Goal: Contribute content: Contribute content

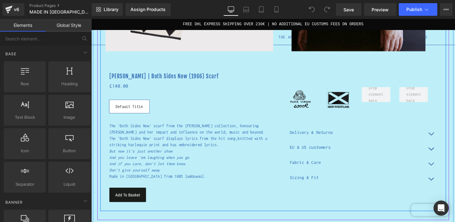
scroll to position [217, 0]
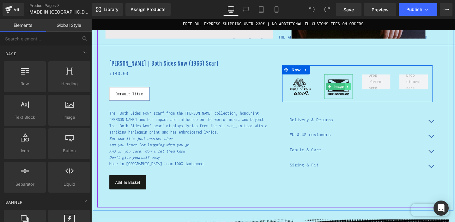
click at [361, 91] on icon at bounding box center [360, 90] width 3 height 4
click at [343, 91] on link "Image" at bounding box center [348, 90] width 20 height 8
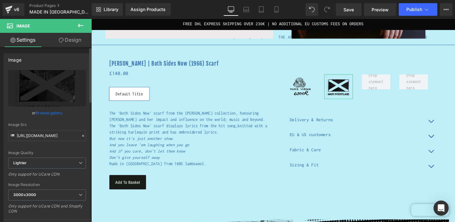
click at [48, 113] on link "Browse gallery" at bounding box center [49, 112] width 27 height 11
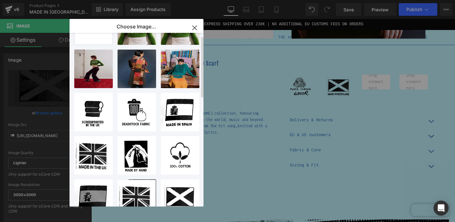
scroll to position [40, 0]
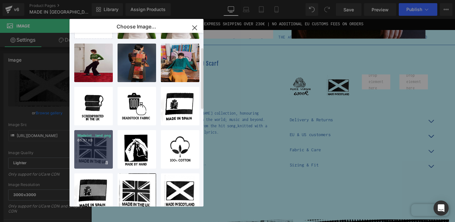
click at [95, 151] on div "Madeint...land.png 66.37 KB" at bounding box center [93, 149] width 39 height 39
type input "https://ucarecdn.com/33bda93b-f00c-4e2f-b93b-75e1a49f2bbd/-/format/auto/-/previ…"
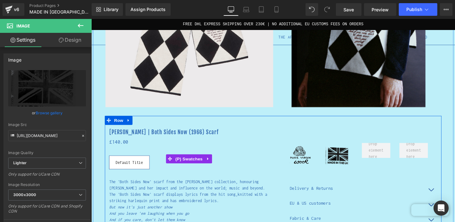
scroll to position [110, 0]
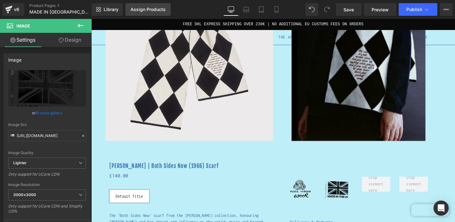
click at [152, 12] on div "Assign Products" at bounding box center [148, 9] width 35 height 5
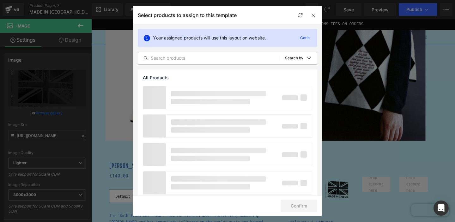
click at [169, 59] on input "text" at bounding box center [209, 58] width 142 height 8
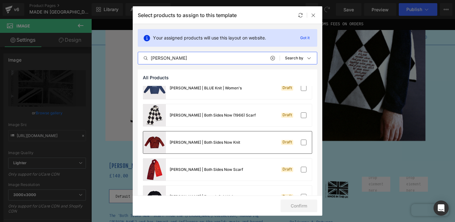
scroll to position [40, 0]
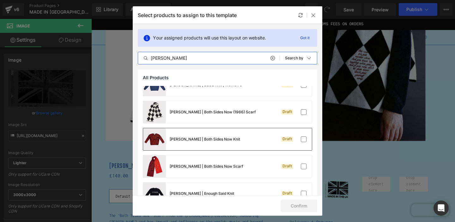
type input "joni"
click at [252, 147] on div "Joni Mitchell | Both Sides Now Knit Draft" at bounding box center [227, 139] width 169 height 22
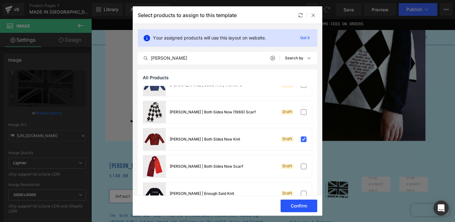
click at [303, 206] on button "Confirm" at bounding box center [299, 206] width 37 height 13
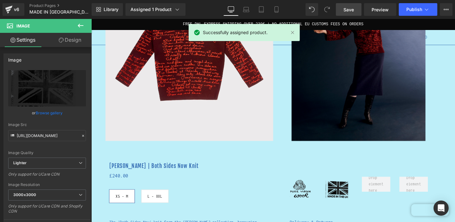
click at [348, 8] on span "Save" at bounding box center [349, 9] width 10 height 7
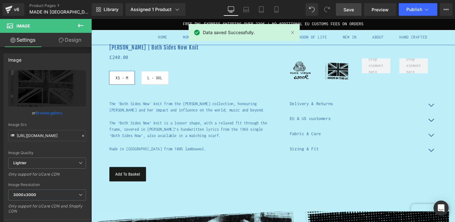
scroll to position [235, 0]
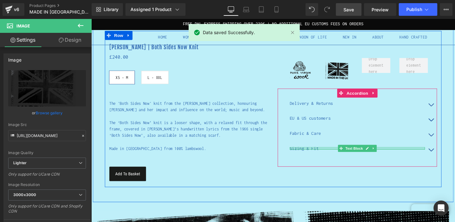
click at [321, 155] on div at bounding box center [371, 156] width 142 height 2
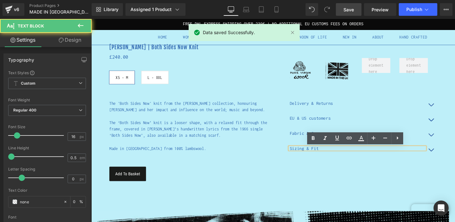
click at [452, 160] on button "button" at bounding box center [448, 157] width 13 height 16
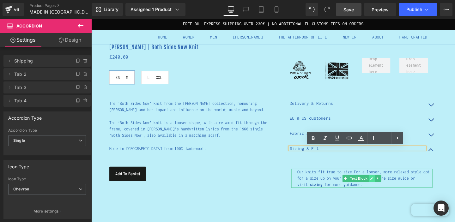
click at [386, 189] on link at bounding box center [386, 187] width 7 height 8
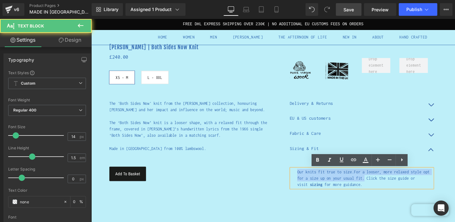
drag, startPoint x: 378, startPoint y: 188, endPoint x: 296, endPoint y: 181, distance: 82.4
click at [296, 181] on article "Our knits fit true to size. For a looser, more relaxed style opt for a size up …" at bounding box center [371, 186] width 168 height 29
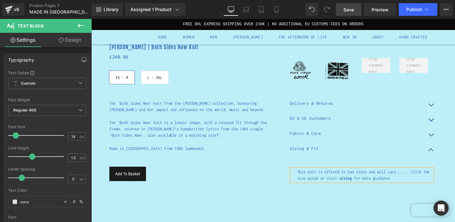
click at [346, 11] on span "Save" at bounding box center [349, 9] width 10 height 7
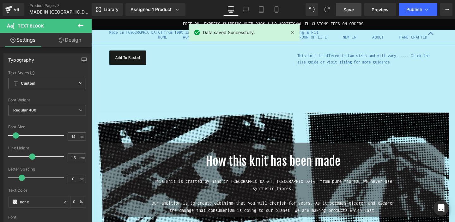
scroll to position [422, 0]
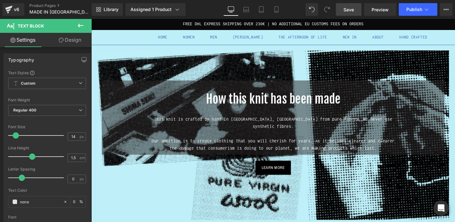
click at [349, 10] on span "Save" at bounding box center [349, 9] width 10 height 7
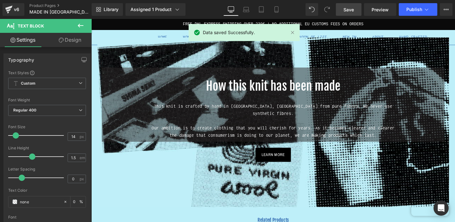
scroll to position [411, 0]
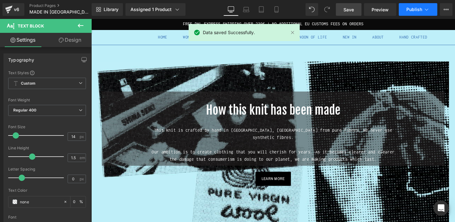
click at [430, 10] on button "Publish" at bounding box center [418, 9] width 39 height 13
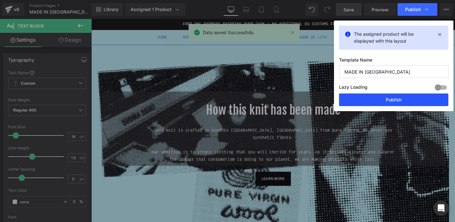
click at [393, 98] on button "Publish" at bounding box center [393, 100] width 109 height 13
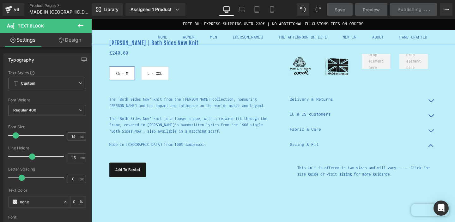
scroll to position [229, 0]
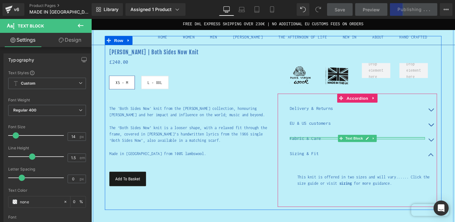
click at [322, 144] on div at bounding box center [371, 145] width 142 height 2
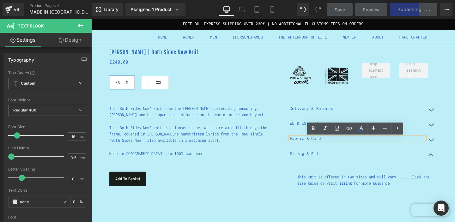
click at [449, 148] on span "button" at bounding box center [449, 148] width 0 height 0
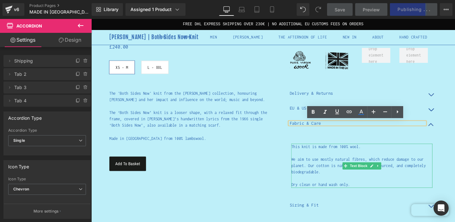
scroll to position [249, 0]
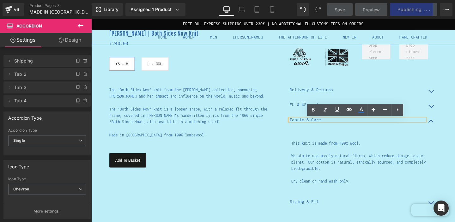
click at [449, 110] on button "button" at bounding box center [448, 111] width 13 height 16
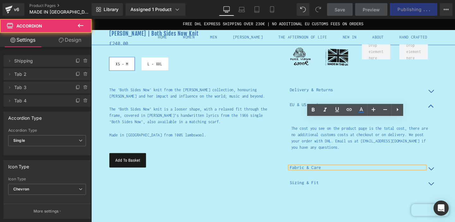
click at [449, 97] on span "button" at bounding box center [449, 97] width 0 height 0
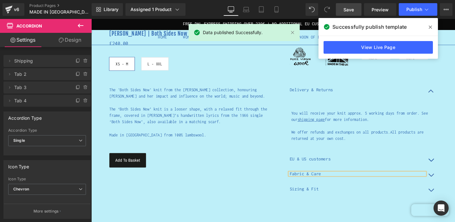
click at [431, 25] on icon at bounding box center [430, 27] width 3 height 5
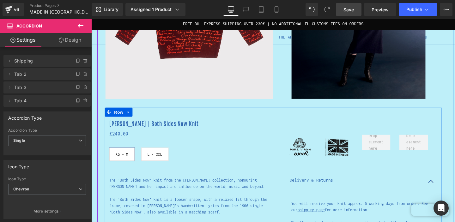
scroll to position [153, 0]
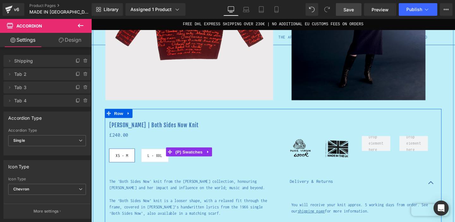
click at [161, 161] on span "L - XXL" at bounding box center [157, 162] width 15 height 13
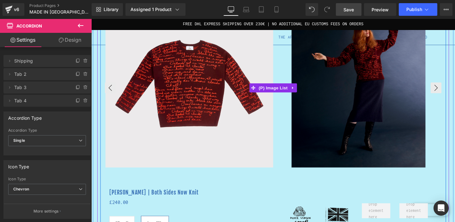
scroll to position [0, 0]
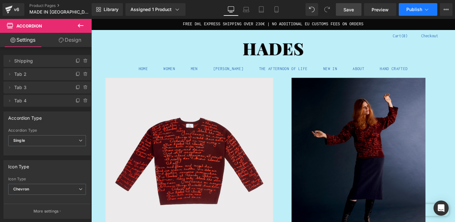
click at [419, 11] on span "Publish" at bounding box center [414, 9] width 16 height 5
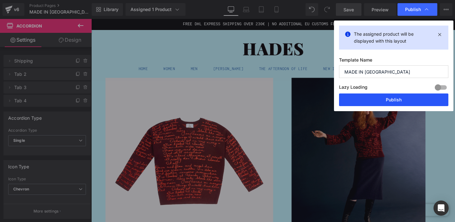
click at [397, 101] on button "Publish" at bounding box center [393, 100] width 109 height 13
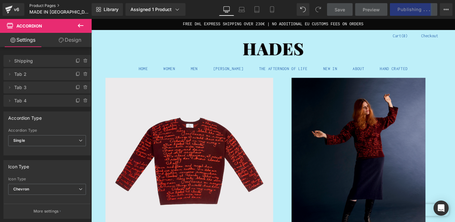
click at [42, 5] on link "Product Pages" at bounding box center [65, 5] width 73 height 5
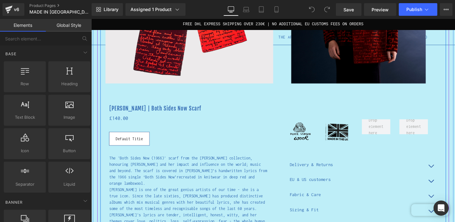
scroll to position [229, 0]
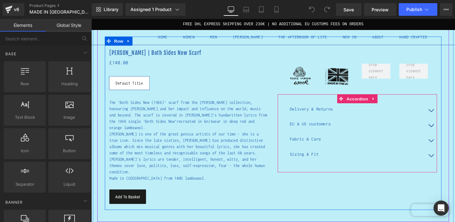
click at [448, 162] on button "button" at bounding box center [448, 163] width 13 height 16
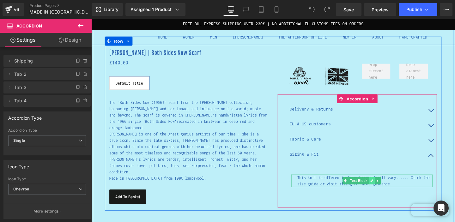
click at [385, 191] on icon at bounding box center [386, 189] width 3 height 3
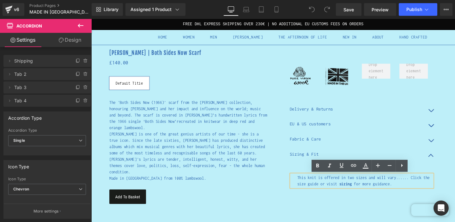
click at [395, 190] on span "for more guidance." at bounding box center [388, 192] width 40 height 5
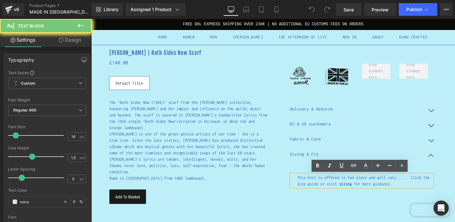
click at [395, 190] on span "for more guidance." at bounding box center [388, 192] width 40 height 5
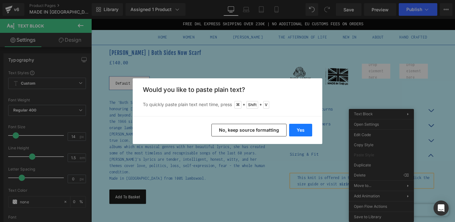
click at [296, 131] on button "Yes" at bounding box center [300, 130] width 23 height 13
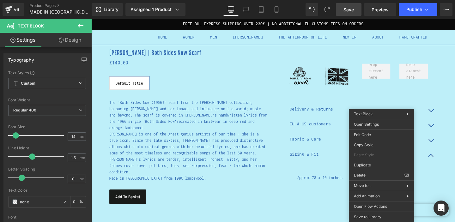
click at [349, 8] on span "Save" at bounding box center [349, 9] width 10 height 7
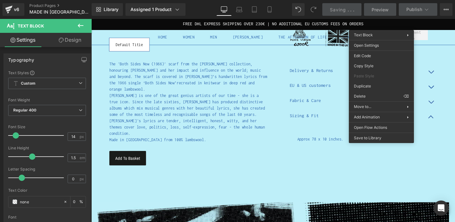
scroll to position [356, 0]
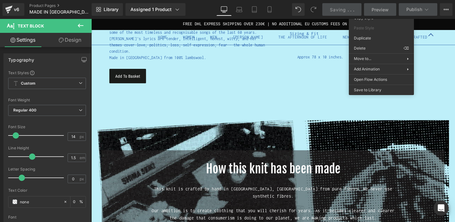
click at [300, 98] on div "[PERSON_NAME] | Both Sides Now Scarf (P) Title £0 £140.00 (P) Price Default Tit…" at bounding box center [283, 6] width 354 height 190
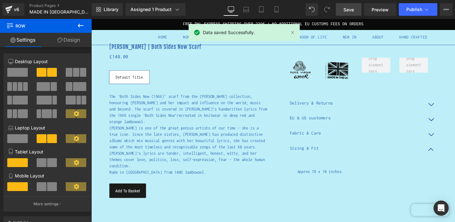
scroll to position [56, 0]
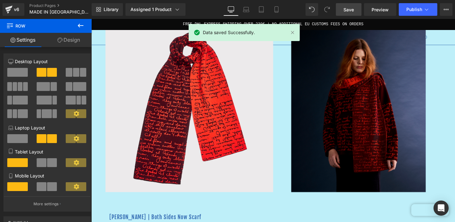
click at [357, 14] on link "Save" at bounding box center [349, 9] width 26 height 13
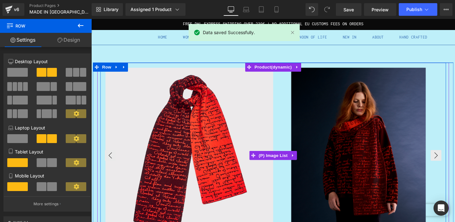
scroll to position [0, 0]
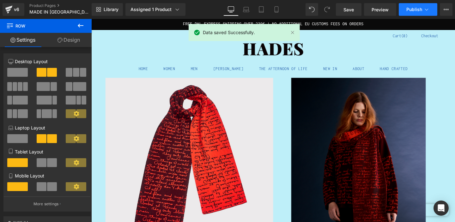
click at [428, 9] on icon at bounding box center [426, 10] width 3 height 2
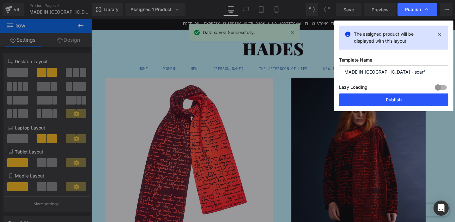
click at [395, 101] on button "Publish" at bounding box center [393, 100] width 109 height 13
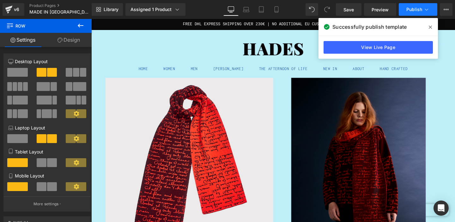
click at [414, 8] on span "Publish" at bounding box center [414, 9] width 16 height 5
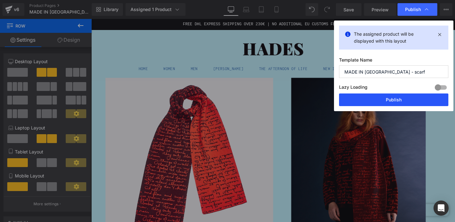
drag, startPoint x: 389, startPoint y: 100, endPoint x: 256, endPoint y: 102, distance: 133.7
click at [389, 100] on button "Publish" at bounding box center [393, 100] width 109 height 13
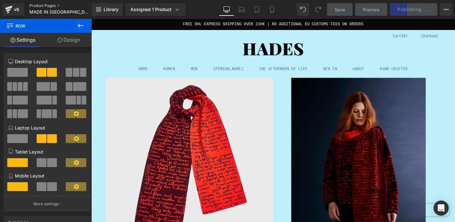
click at [41, 5] on link "Product Pages" at bounding box center [65, 5] width 73 height 5
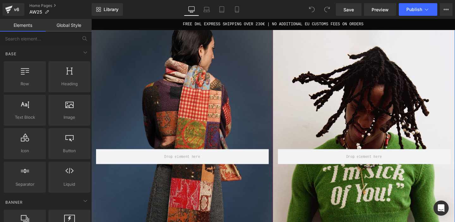
scroll to position [305, 0]
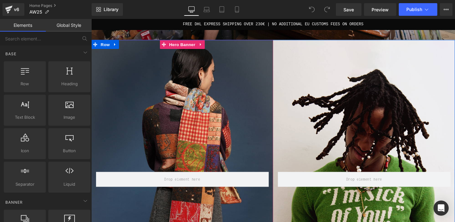
click at [223, 93] on div "Row" at bounding box center [186, 184] width 191 height 287
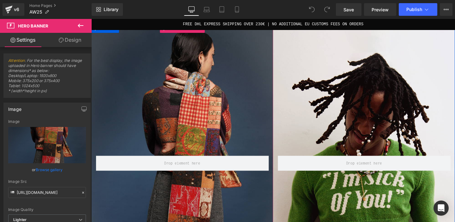
scroll to position [321, 0]
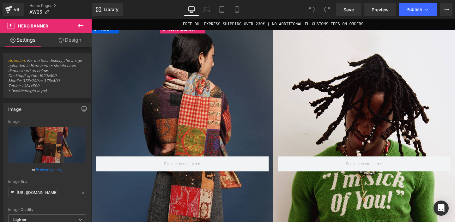
click at [205, 110] on div "Row" at bounding box center [186, 168] width 191 height 287
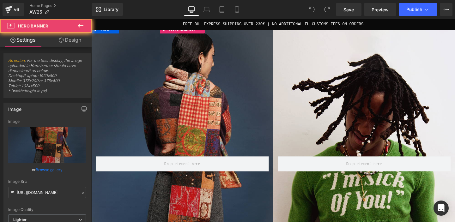
click at [212, 84] on div "Row" at bounding box center [186, 168] width 191 height 287
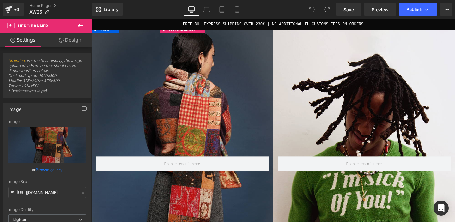
click at [170, 113] on div "Row" at bounding box center [186, 168] width 191 height 287
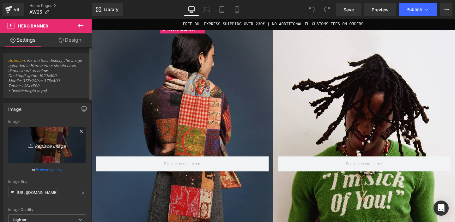
click at [53, 145] on icon "Replace Image" at bounding box center [47, 145] width 51 height 8
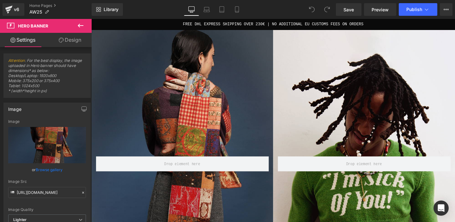
type input "C:\fakepath\HADES_JoniMitchell_Homepage.jpg"
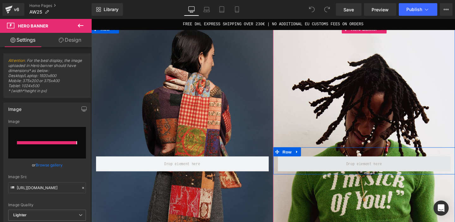
type input "https://ucarecdn.com/8077915b-0a92-4432-9196-961f07edfc03/-/format/auto/-/previ…"
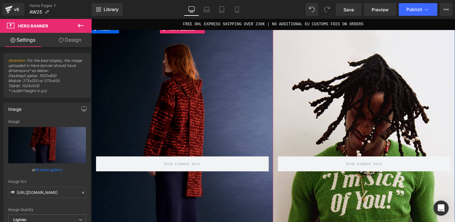
click at [183, 104] on div "Row" at bounding box center [186, 168] width 191 height 287
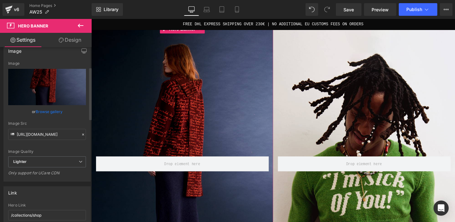
scroll to position [103, 0]
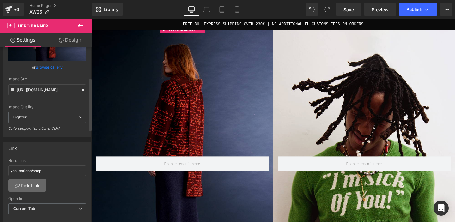
click at [31, 187] on link "Pick Link" at bounding box center [27, 185] width 38 height 13
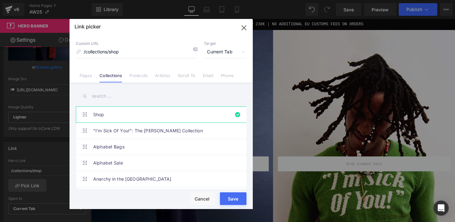
click at [107, 99] on input "text" at bounding box center [161, 96] width 171 height 14
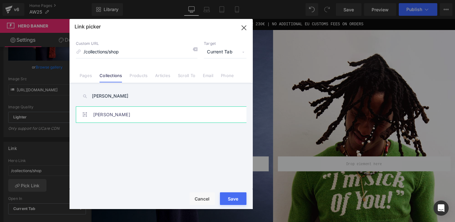
type input "joni"
click at [128, 121] on link "Joni Mitchell" at bounding box center [162, 115] width 139 height 16
type input "/collections/joni-mitchell"
click at [233, 200] on div "Rendering Content" at bounding box center [227, 197] width 39 height 7
click at [235, 198] on div "Rendering Content" at bounding box center [227, 197] width 39 height 7
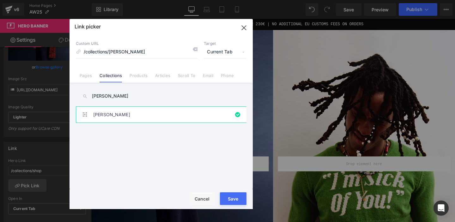
click at [229, 201] on button "Save" at bounding box center [233, 198] width 27 height 13
type input "/collections/joni-mitchell"
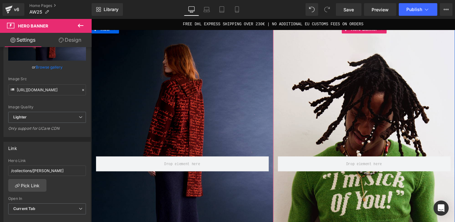
click at [363, 92] on div "Row" at bounding box center [378, 168] width 191 height 287
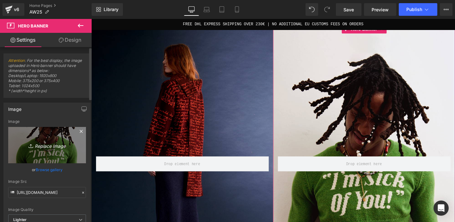
click at [48, 145] on icon "Replace Image" at bounding box center [47, 145] width 51 height 8
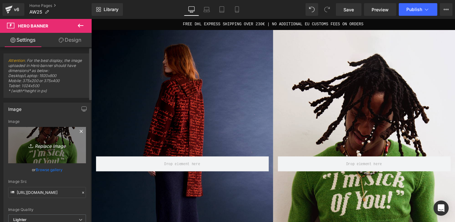
type input "C:\fakepath\HADES_HandbagCardigan_I'mBoredSkirt_Website.jpg"
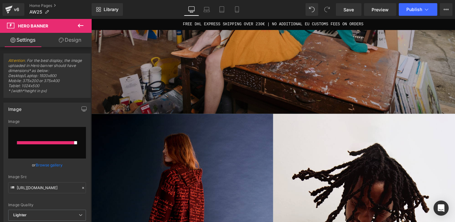
scroll to position [366, 0]
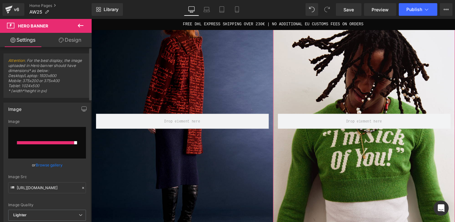
click at [55, 141] on input "file" at bounding box center [47, 143] width 78 height 32
type input "C:\fakepath\HADES_HandbagCardigan_I'mBoredSkirt_Website.jpg"
type input "https://ucarecdn.com/22f4de16-fec8-4d43-a26d-ac5f4f103baa/-/format/auto/-/previ…"
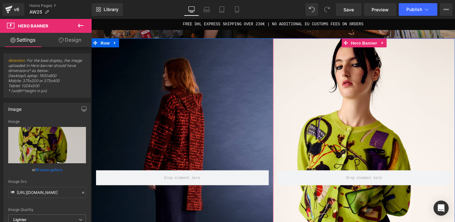
scroll to position [307, 0]
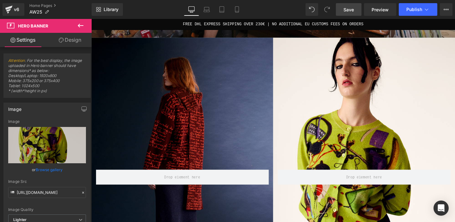
click at [350, 8] on span "Save" at bounding box center [349, 9] width 10 height 7
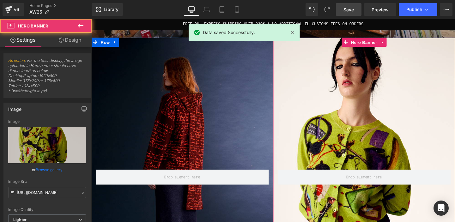
click at [379, 117] on div "Row" at bounding box center [378, 182] width 191 height 287
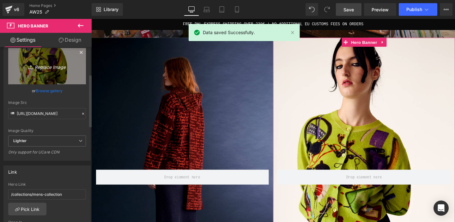
scroll to position [124, 0]
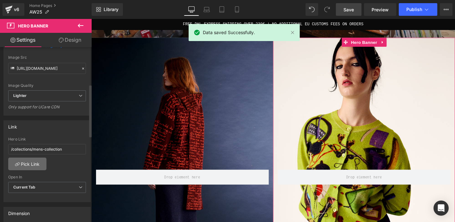
click at [36, 164] on link "Pick Link" at bounding box center [27, 164] width 38 height 13
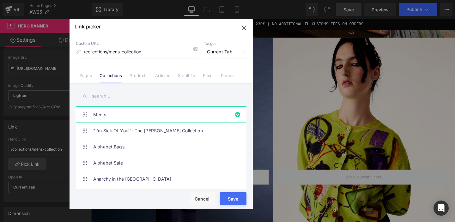
click at [100, 98] on input "text" at bounding box center [161, 96] width 171 height 14
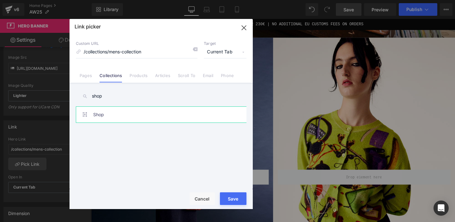
type input "shop"
click at [101, 114] on link "Shop" at bounding box center [162, 115] width 139 height 16
type input "/collections/shop"
click at [238, 199] on div "Rendering Content" at bounding box center [227, 197] width 39 height 7
click at [233, 199] on div "Rendering Content" at bounding box center [227, 197] width 39 height 7
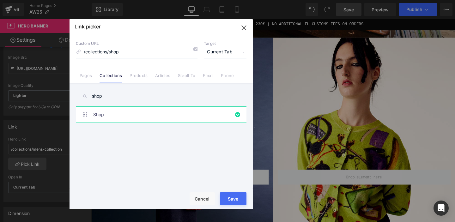
click at [234, 200] on div "Rendering Content" at bounding box center [227, 197] width 39 height 7
click at [227, 200] on div "Rendering Content" at bounding box center [227, 197] width 39 height 7
click at [237, 201] on button "Save" at bounding box center [233, 198] width 27 height 13
type input "/collections/shop"
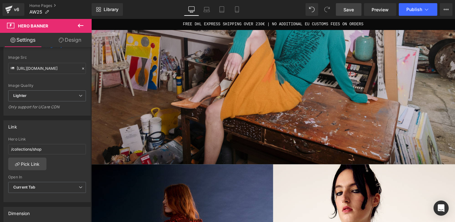
scroll to position [156, 0]
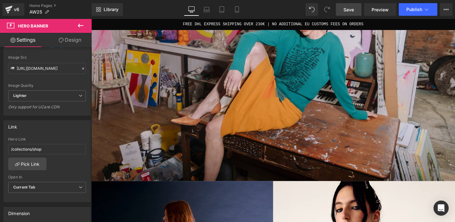
click at [353, 14] on link "Save" at bounding box center [349, 9] width 26 height 13
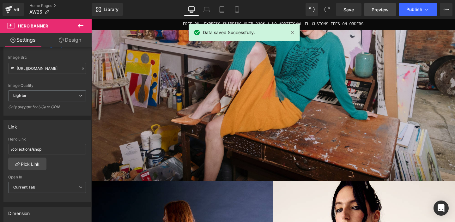
click at [381, 10] on span "Preview" at bounding box center [380, 9] width 17 height 7
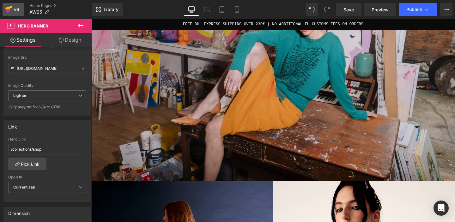
click at [12, 9] on icon at bounding box center [9, 10] width 8 height 16
